Goal: Task Accomplishment & Management: Understand process/instructions

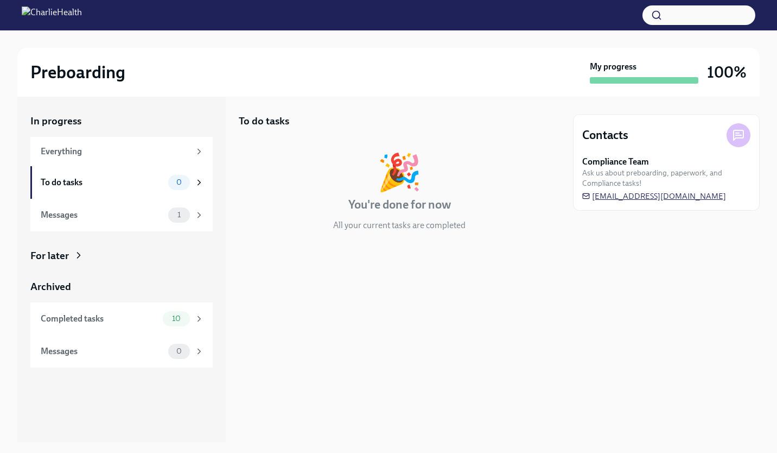
click at [599, 197] on span "[EMAIL_ADDRESS][DOMAIN_NAME]" at bounding box center [655, 196] width 144 height 11
click at [445, 94] on div "Preboarding My progress 100%" at bounding box center [388, 72] width 743 height 49
